Goal: Task Accomplishment & Management: Use online tool/utility

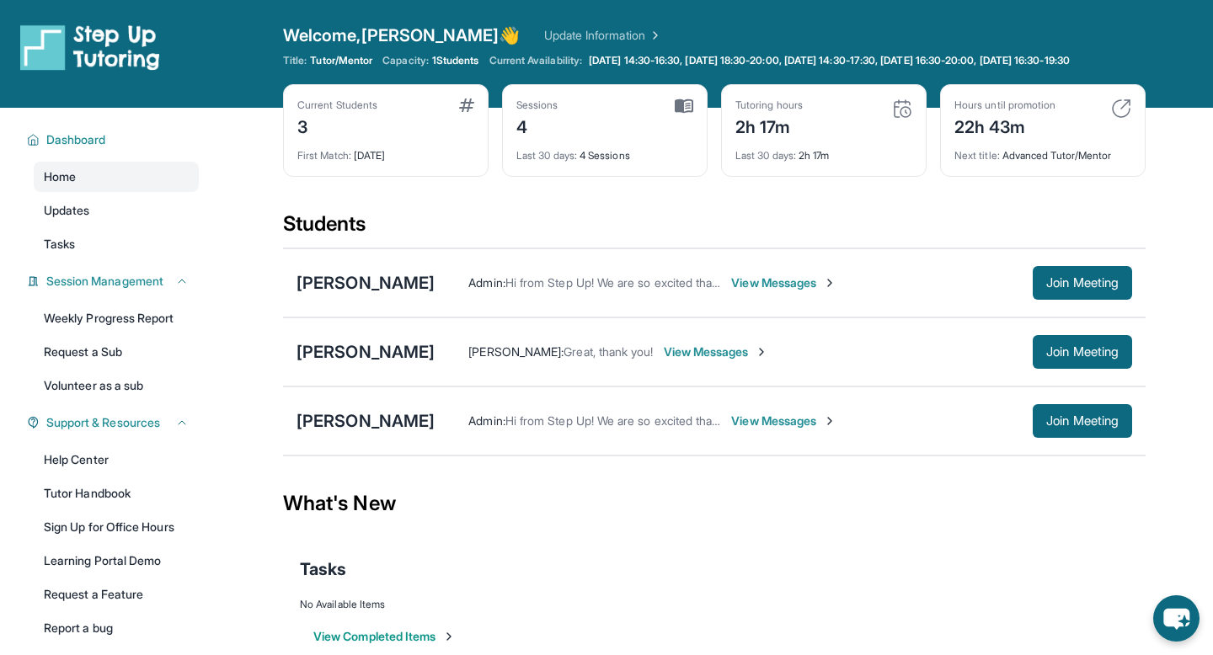
click at [962, 22] on div "Open sidebar Welcome, Emily 👋 Update Information Title: Tutor/Mentor Capacity: …" at bounding box center [606, 54] width 1213 height 108
click at [1051, 357] on span "Join Meeting" at bounding box center [1082, 352] width 72 height 10
click at [351, 364] on div "[PERSON_NAME]" at bounding box center [365, 352] width 138 height 24
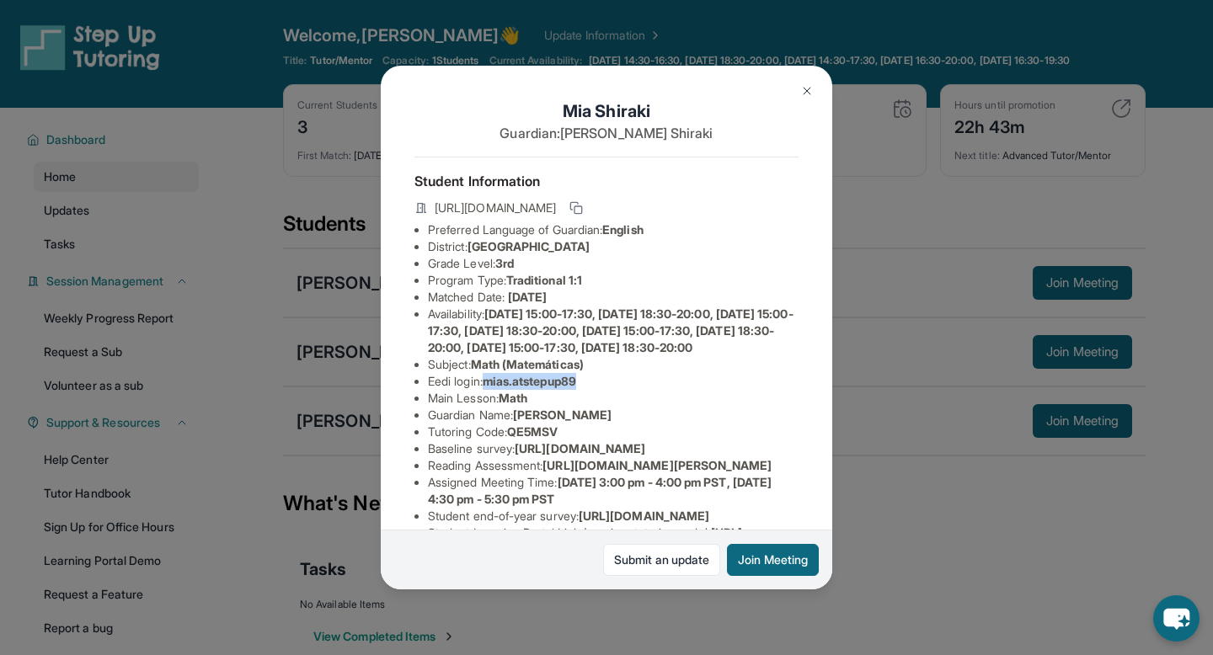
drag, startPoint x: 488, startPoint y: 398, endPoint x: 610, endPoint y: 392, distance: 121.4
click at [610, 390] on li "Eedi login : mias.atstepup89" at bounding box center [613, 381] width 370 height 17
copy span "mias.atstepup89"
click at [610, 390] on li "Eedi login : mias.atstepup89" at bounding box center [613, 381] width 370 height 17
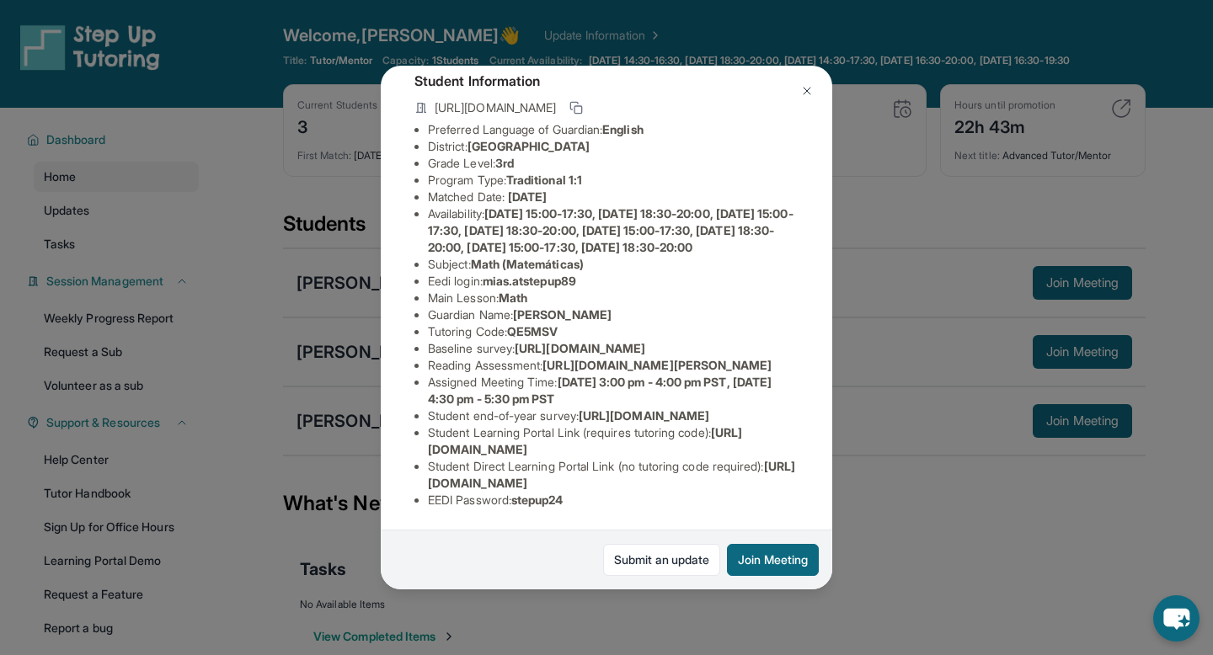
scroll to position [268, 0]
drag, startPoint x: 520, startPoint y: 501, endPoint x: 617, endPoint y: 500, distance: 96.8
click at [617, 500] on li "EEDI Password : stepup24" at bounding box center [613, 500] width 370 height 17
copy span "stepup24"
click at [617, 500] on li "EEDI Password : stepup24" at bounding box center [613, 500] width 370 height 17
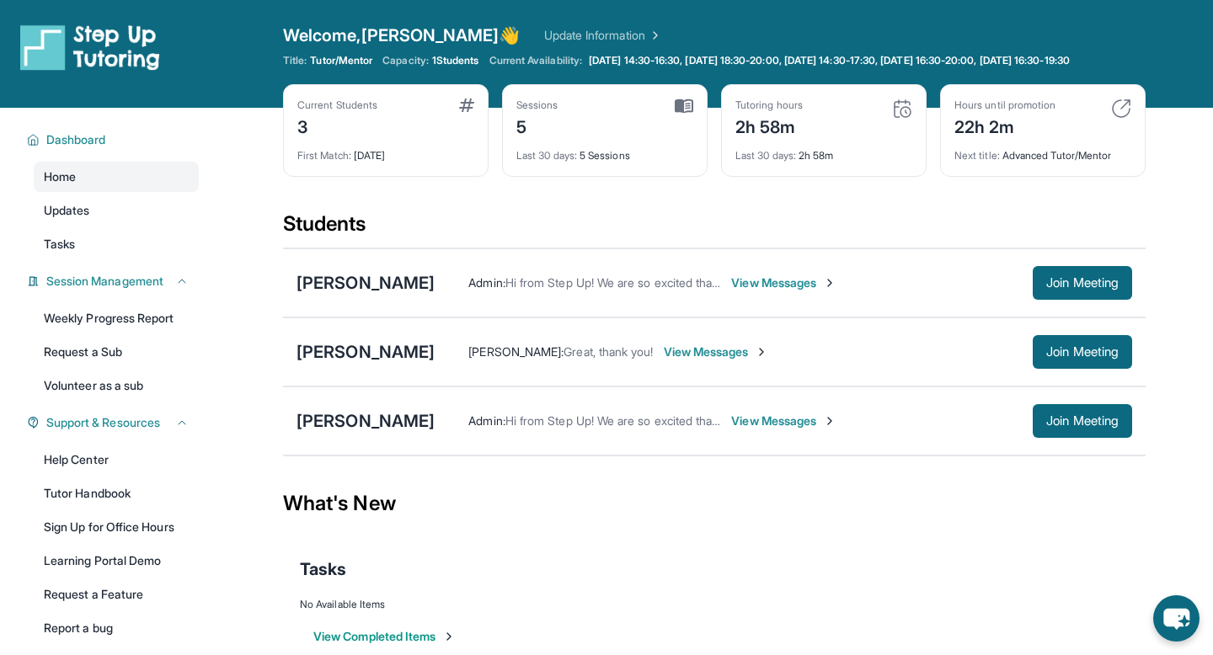
click at [1123, 119] on img at bounding box center [1121, 109] width 20 height 20
click at [999, 112] on div "Hours until promotion" at bounding box center [1004, 105] width 101 height 13
click at [959, 210] on div "Current Students 3 First Match : [DATE] Sessions 5 Last 30 days : 5 Sessions Tu…" at bounding box center [714, 147] width 862 height 126
click at [905, 119] on img at bounding box center [902, 109] width 20 height 20
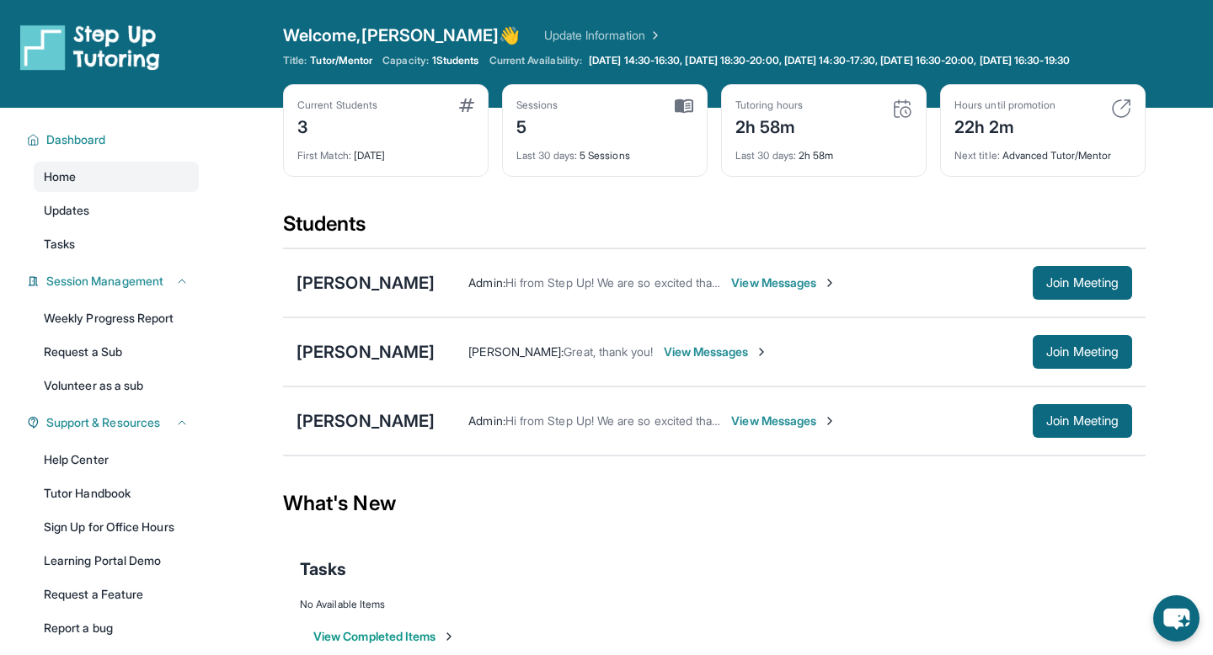
click at [801, 163] on div "Last 30 days : 2h 58m" at bounding box center [823, 151] width 177 height 24
drag, startPoint x: 748, startPoint y: 135, endPoint x: 811, endPoint y: 133, distance: 63.2
click at [811, 133] on div "Tutoring hours 2h 58m" at bounding box center [823, 119] width 177 height 40
drag, startPoint x: 736, startPoint y: 137, endPoint x: 729, endPoint y: 240, distance: 102.9
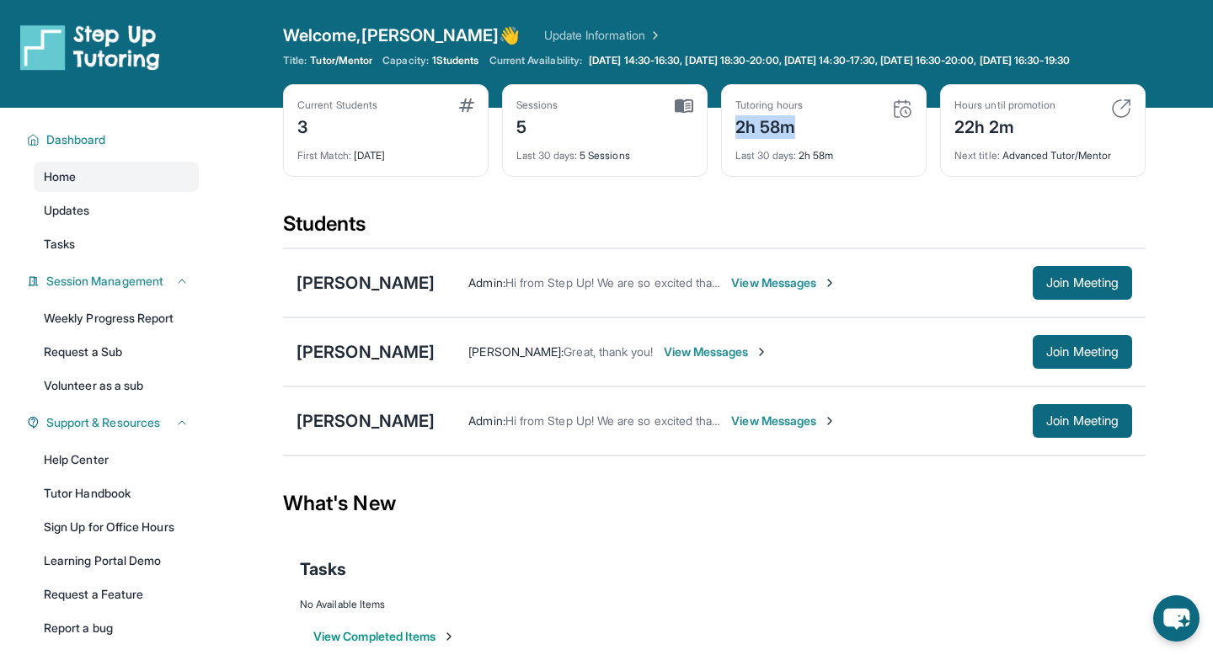
click at [784, 177] on div "Tutoring hours 2h 58m Last 30 days : 2h 58m" at bounding box center [823, 130] width 205 height 93
click at [729, 240] on div "Students" at bounding box center [714, 229] width 862 height 37
click at [197, 169] on div "Dashboard Home Updates Tasks Session Management Weekly Progress Report Request …" at bounding box center [108, 382] width 216 height 549
